Goal: Check status: Check status

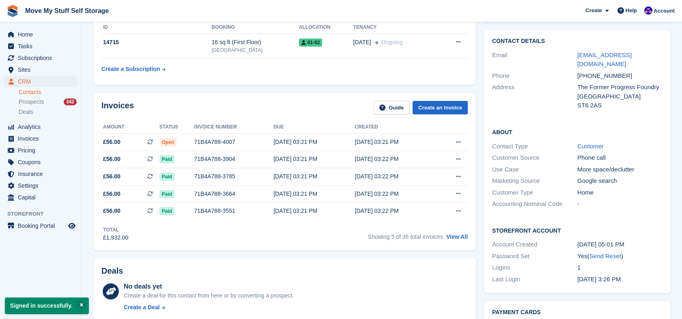
scroll to position [130, 0]
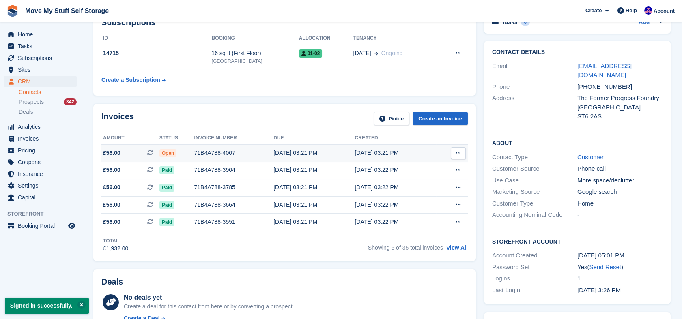
click at [263, 149] on div "71B4A788-4007" at bounding box center [234, 153] width 80 height 9
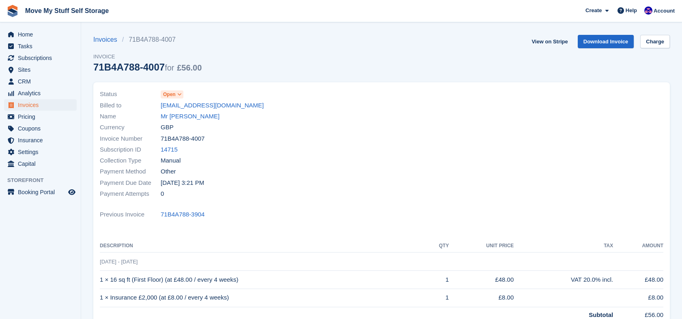
click at [182, 95] on span at bounding box center [180, 94] width 6 height 6
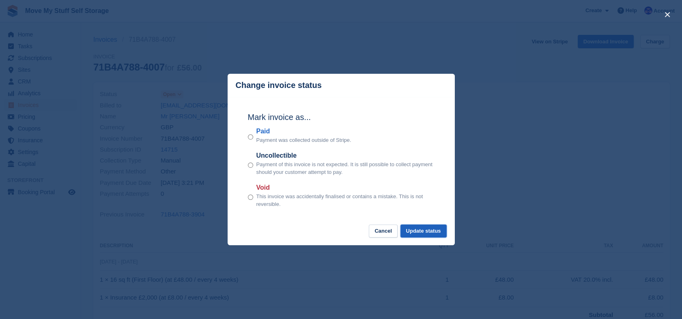
click at [438, 232] on button "Update status" at bounding box center [424, 231] width 46 height 13
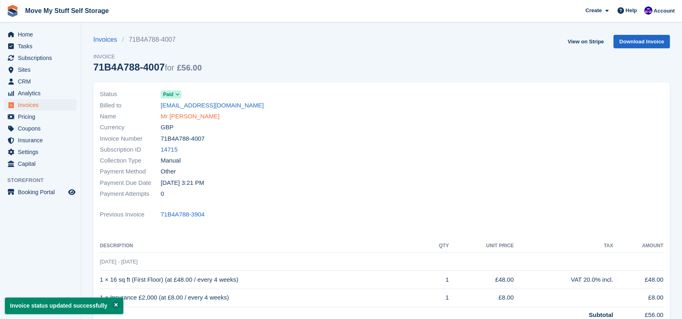
click at [191, 116] on link "Mr [PERSON_NAME]" at bounding box center [190, 116] width 59 height 9
